Goal: Task Accomplishment & Management: Use online tool/utility

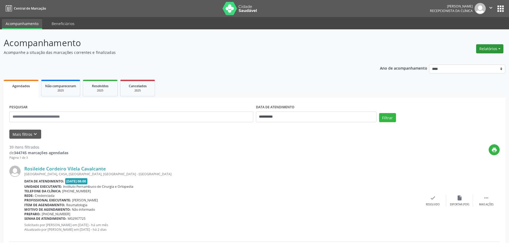
click at [492, 47] on button "Relatórios" at bounding box center [489, 48] width 27 height 9
click at [481, 60] on link "Agendamentos" at bounding box center [474, 60] width 57 height 7
select select "*"
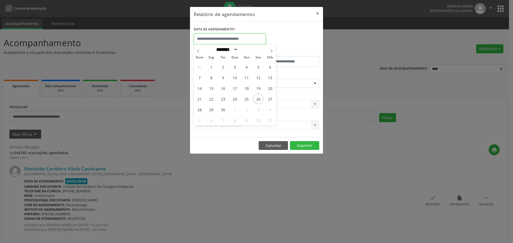
click at [230, 40] on input "text" at bounding box center [230, 39] width 72 height 11
click at [260, 100] on span "26" at bounding box center [258, 99] width 10 height 10
type input "**********"
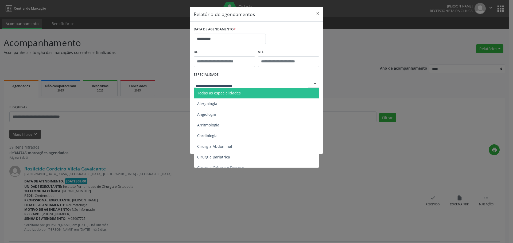
click at [221, 93] on span "Todas as especialidades" at bounding box center [219, 93] width 44 height 5
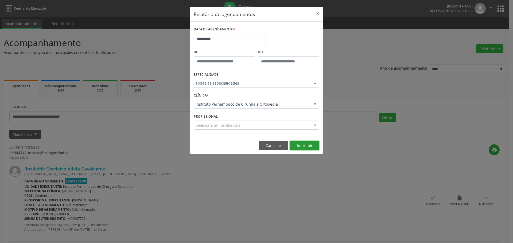
click at [305, 144] on button "Imprimir" at bounding box center [304, 145] width 29 height 9
click at [277, 150] on button "Cancelar" at bounding box center [273, 145] width 29 height 9
